Goal: Task Accomplishment & Management: Manage account settings

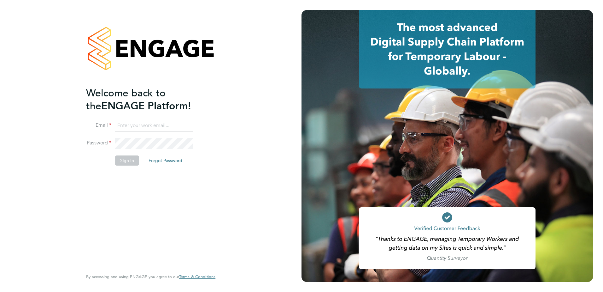
type input "ben.fraser@vistry.co.uk"
click at [126, 211] on div "Welcome back to the ENGAGE Platform! Email ben.fraser@vistry.co.uk Password Sig…" at bounding box center [147, 177] width 123 height 182
click at [125, 158] on button "Sign In" at bounding box center [127, 160] width 24 height 10
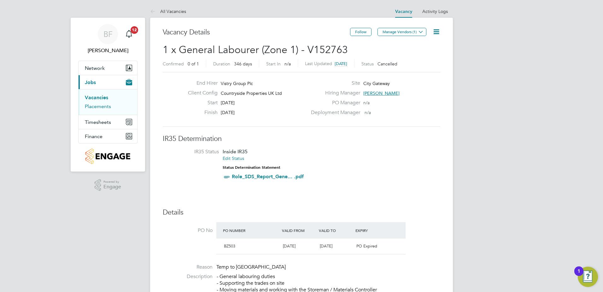
click at [100, 106] on link "Placements" at bounding box center [98, 106] width 26 height 6
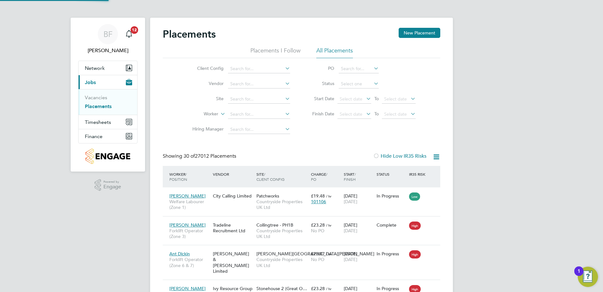
scroll to position [24, 44]
click at [249, 68] on input at bounding box center [259, 68] width 62 height 9
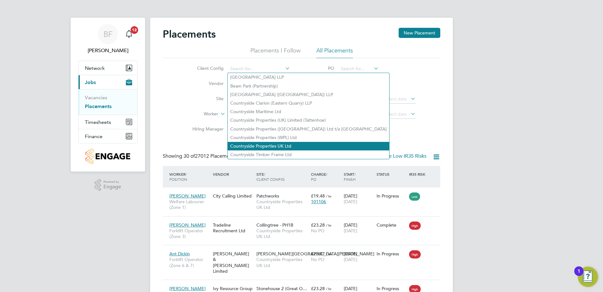
click at [262, 142] on li "Countryside Properties UK Ltd" at bounding box center [309, 146] width 162 height 9
type input "Countryside Properties UK Ltd"
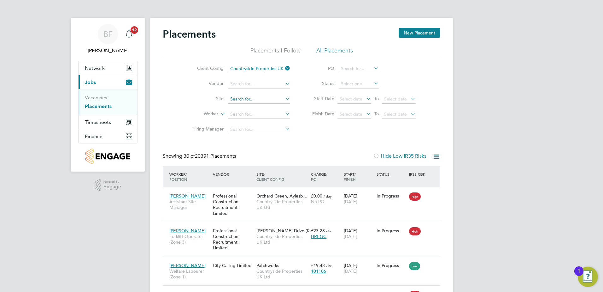
click at [247, 98] on input at bounding box center [259, 99] width 62 height 9
click at [253, 117] on li "City Gateway" at bounding box center [259, 116] width 63 height 9
type input "City Gateway"
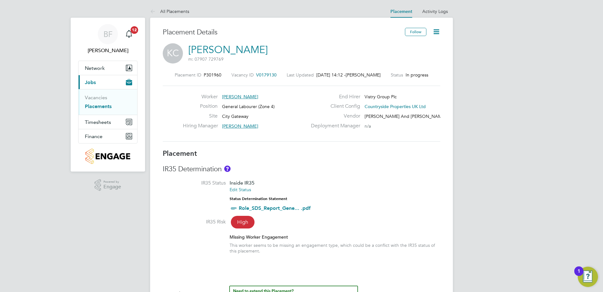
click at [437, 31] on icon at bounding box center [437, 32] width 8 height 8
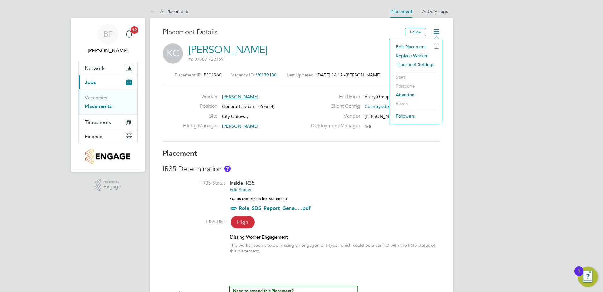
click at [407, 45] on li "Edit Placement e" at bounding box center [416, 46] width 46 height 9
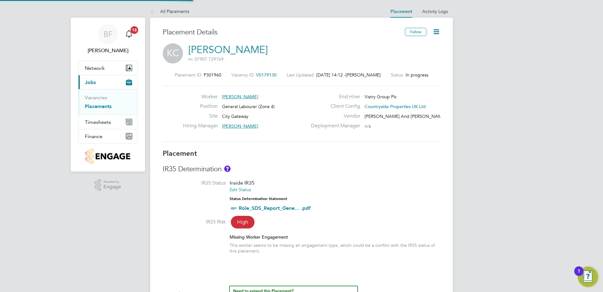
type input "[PERSON_NAME]"
type input "[DATE]"
type input "07:30"
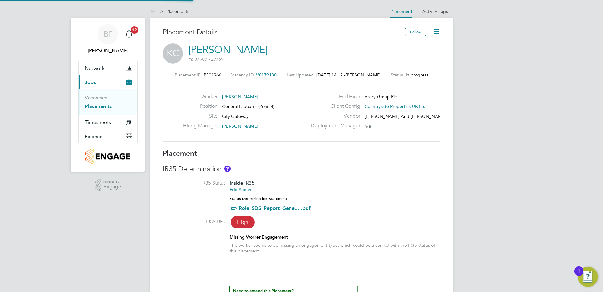
type input "16:30"
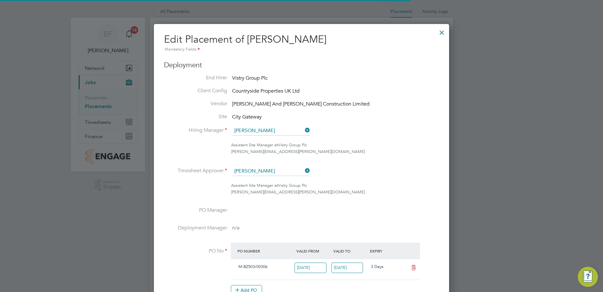
scroll to position [3, 3]
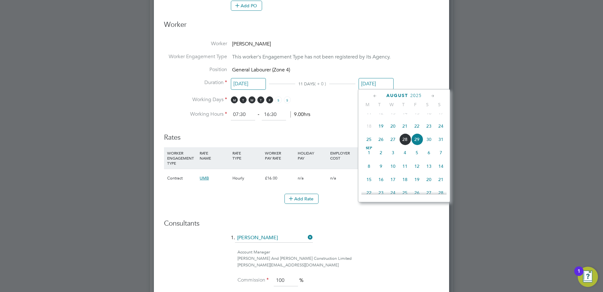
click at [372, 83] on input "[DATE]" at bounding box center [376, 84] width 35 height 12
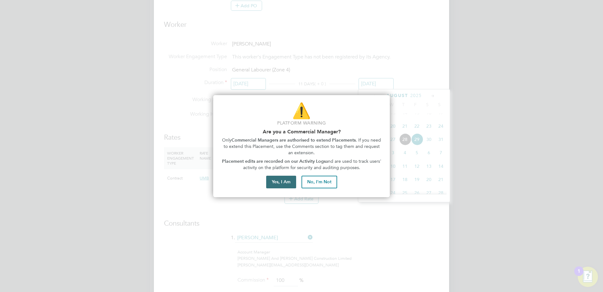
click at [281, 181] on button "Yes, I Am" at bounding box center [281, 181] width 30 height 13
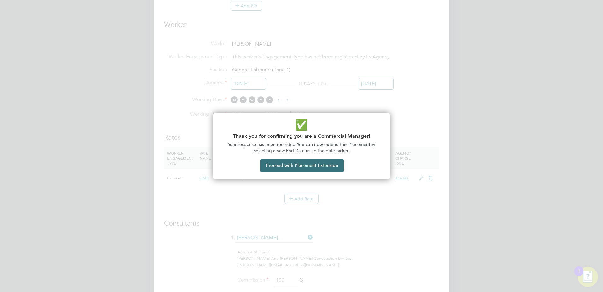
click at [303, 166] on button "Proceed with Placement Extension" at bounding box center [302, 165] width 84 height 13
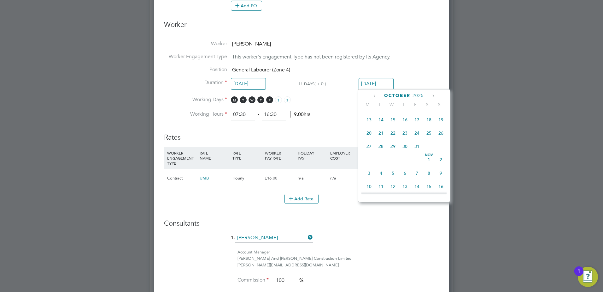
click at [419, 152] on span "31" at bounding box center [417, 146] width 12 height 12
type input "[DATE]"
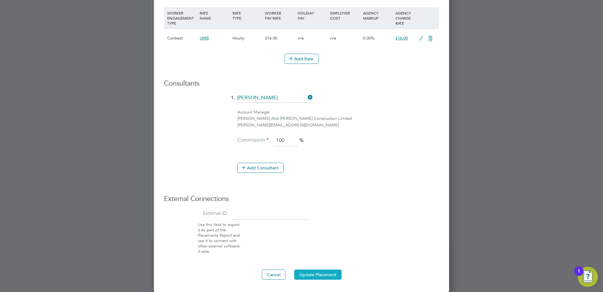
click at [315, 276] on button "Update Placement" at bounding box center [317, 274] width 47 height 10
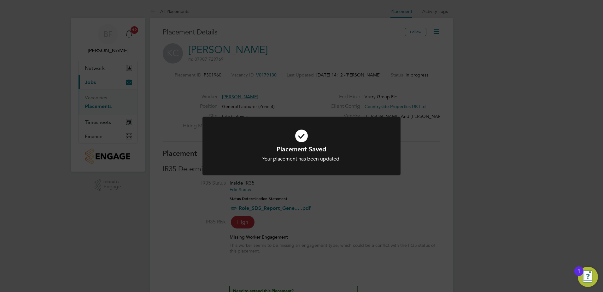
click at [343, 140] on icon at bounding box center [302, 135] width 164 height 25
